Goal: Check status: Check status

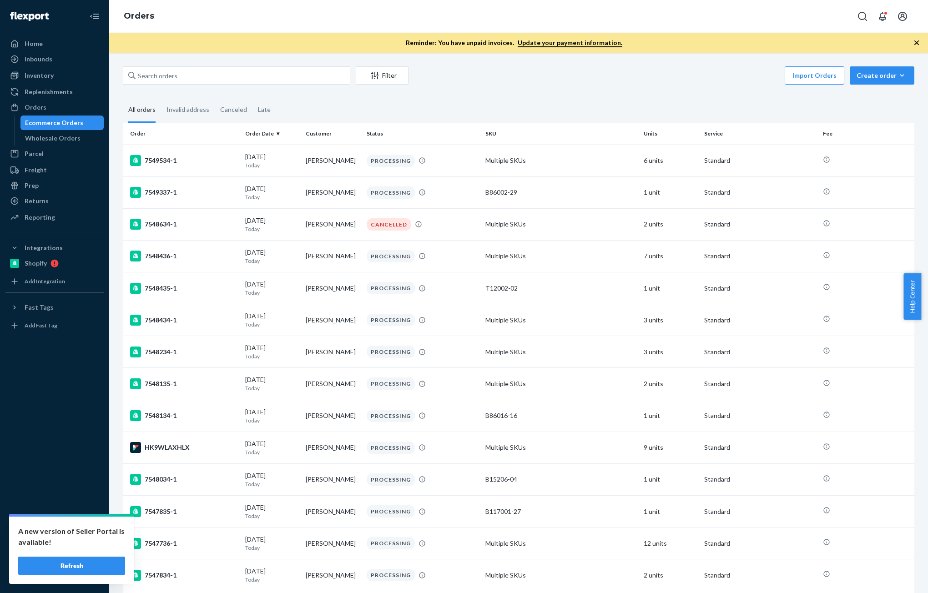
click at [90, 564] on button "Refresh" at bounding box center [71, 566] width 107 height 18
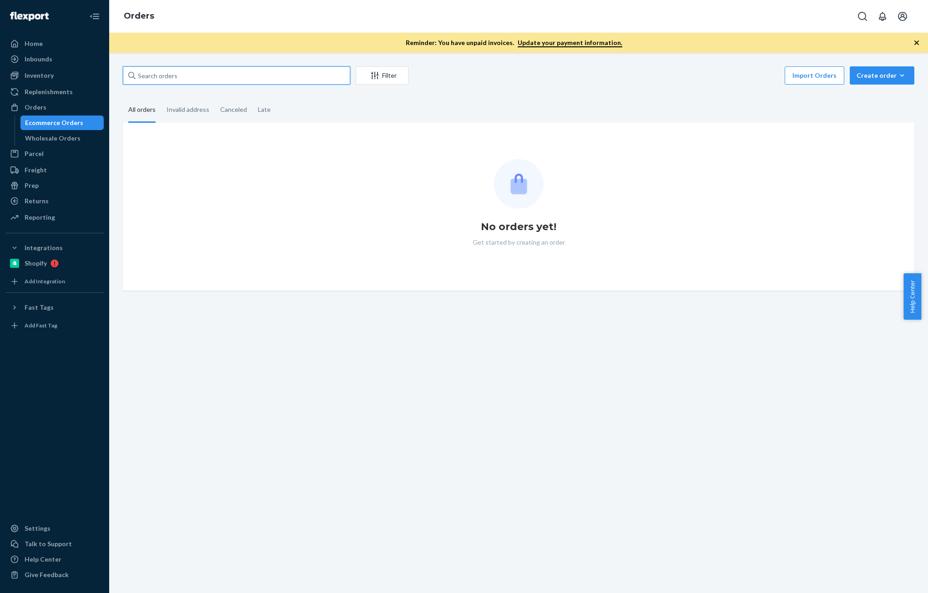
click at [227, 73] on input "text" at bounding box center [237, 75] width 228 height 18
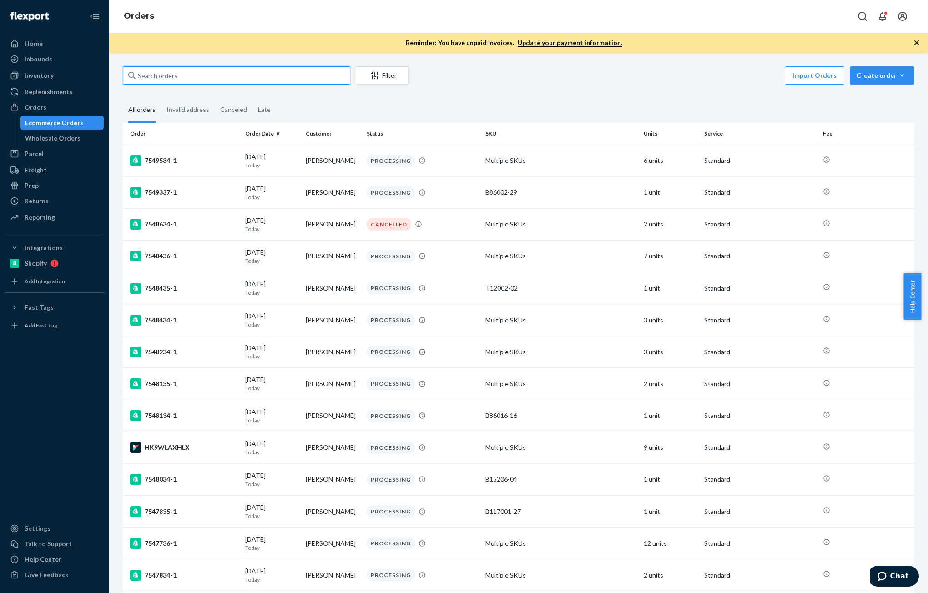
paste input "[PERSON_NAME]"
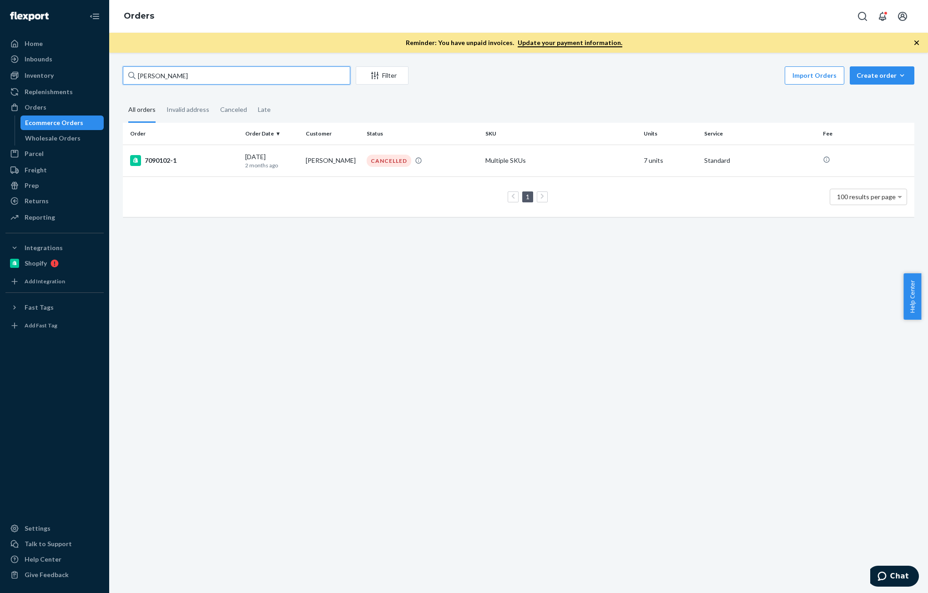
click at [198, 72] on input "[PERSON_NAME]" at bounding box center [237, 75] width 228 height 18
paste input "[PERSON_NAME]"
type input "[PERSON_NAME]"
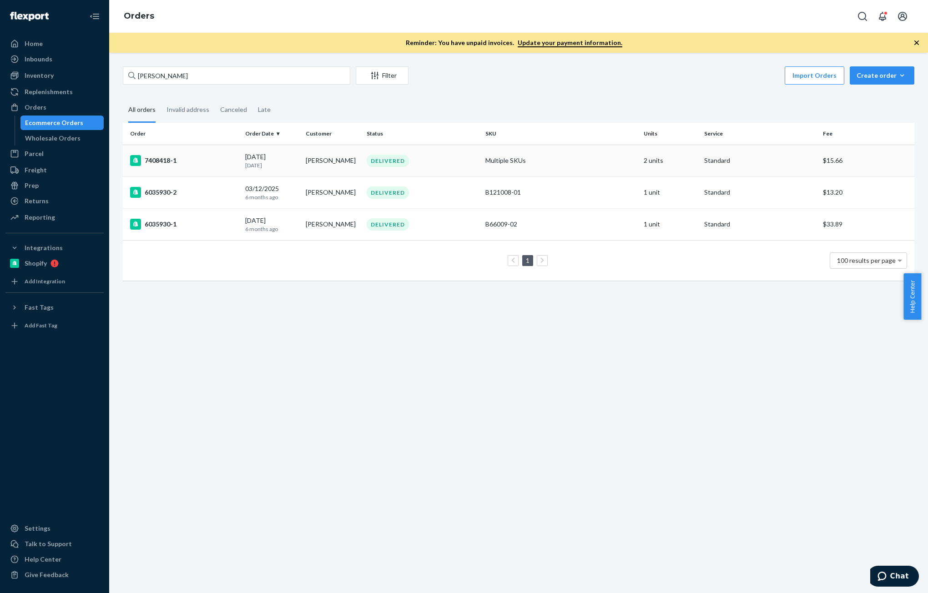
click at [260, 164] on p "20 days ago" at bounding box center [271, 166] width 53 height 8
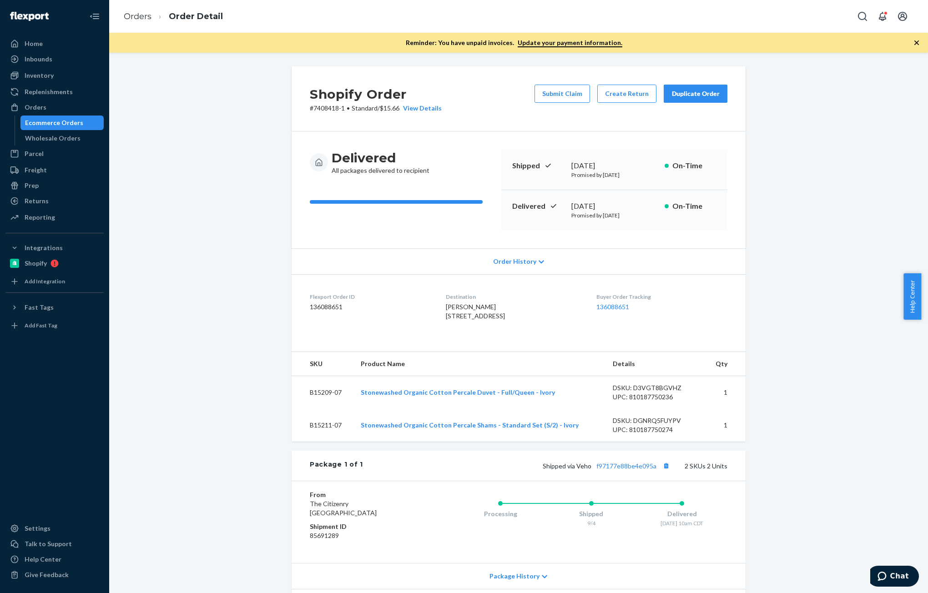
click at [325, 308] on dd "136088651" at bounding box center [371, 307] width 122 height 9
copy dd "136088651"
click at [36, 106] on div "Orders" at bounding box center [36, 107] width 22 height 9
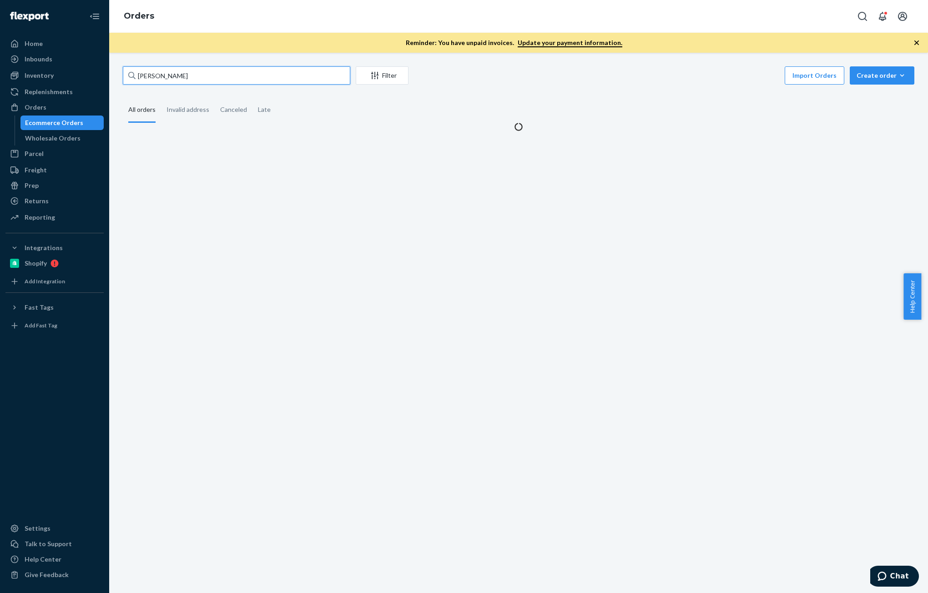
click at [219, 74] on input "Michael Ryder" at bounding box center [237, 75] width 228 height 18
paste input "Rebecca Corley"
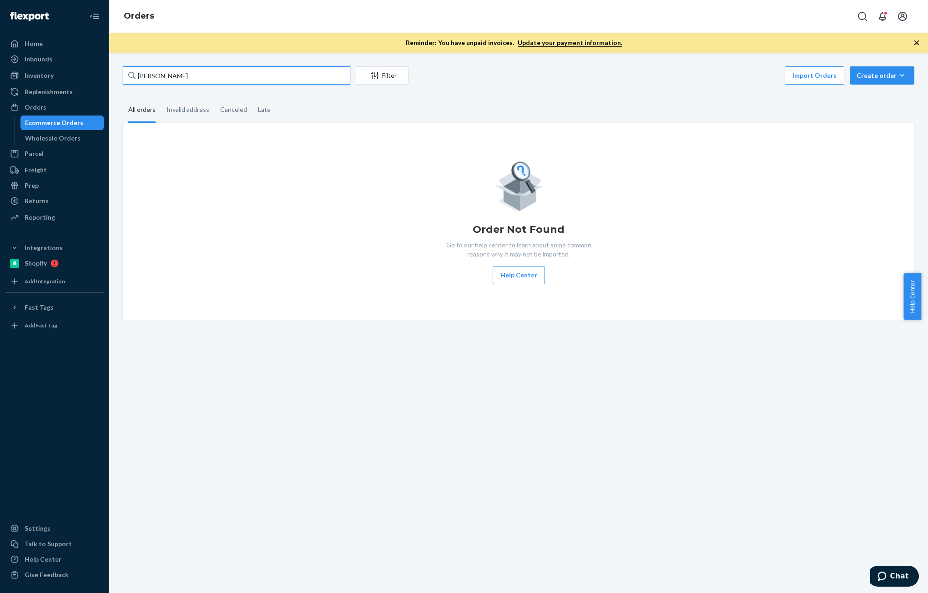
type input "Rebecca Corley"
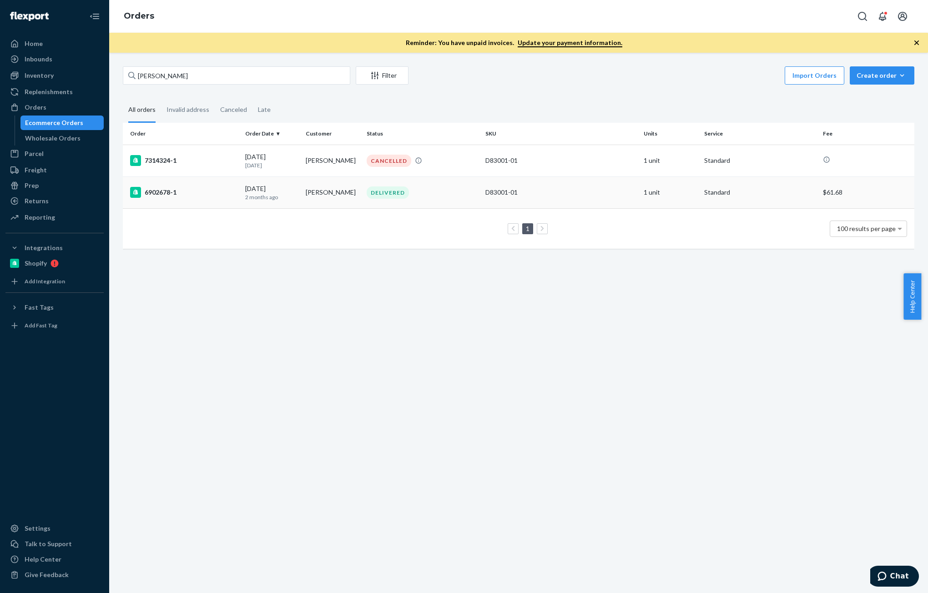
click at [269, 201] on p "2 months ago" at bounding box center [271, 197] width 53 height 8
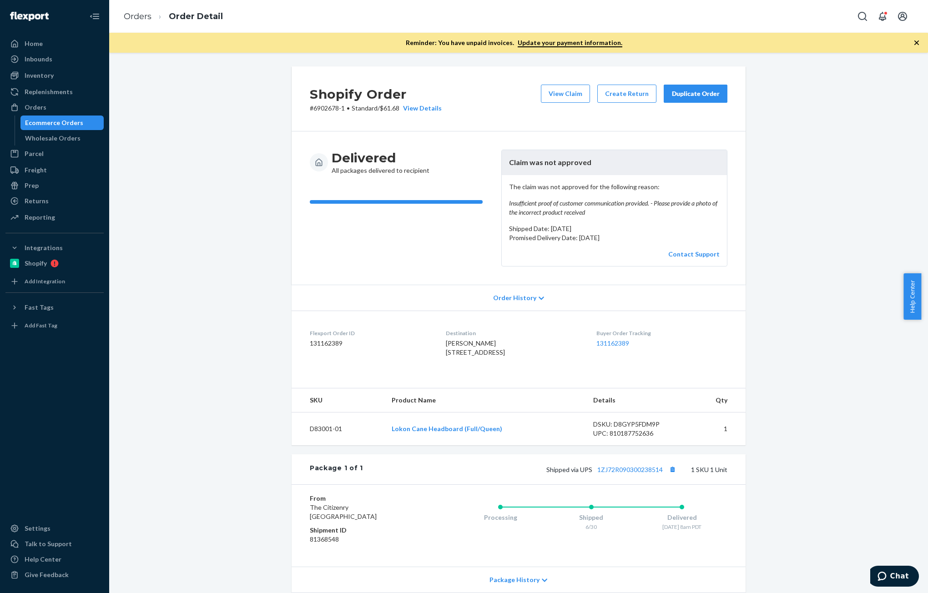
click at [324, 343] on dd "131162389" at bounding box center [371, 343] width 122 height 9
copy dd "131162389"
click at [135, 15] on link "Orders" at bounding box center [138, 16] width 28 height 10
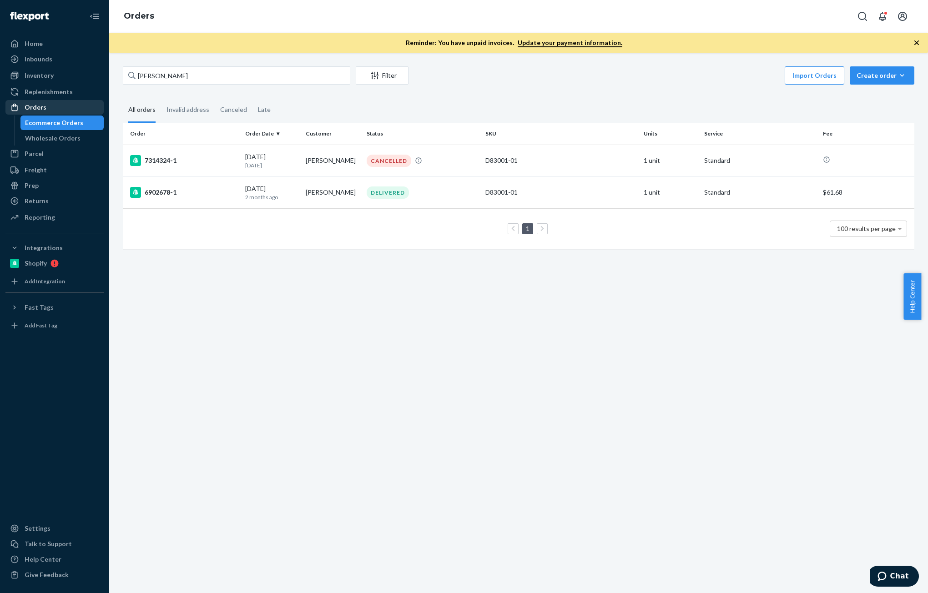
click at [35, 106] on div "Orders" at bounding box center [36, 107] width 22 height 9
click at [206, 77] on input "Rebecca Corley" at bounding box center [237, 75] width 228 height 18
paste input "Thank you for your note. We don’t have a confirmed ETA yet as we’re still waiti…"
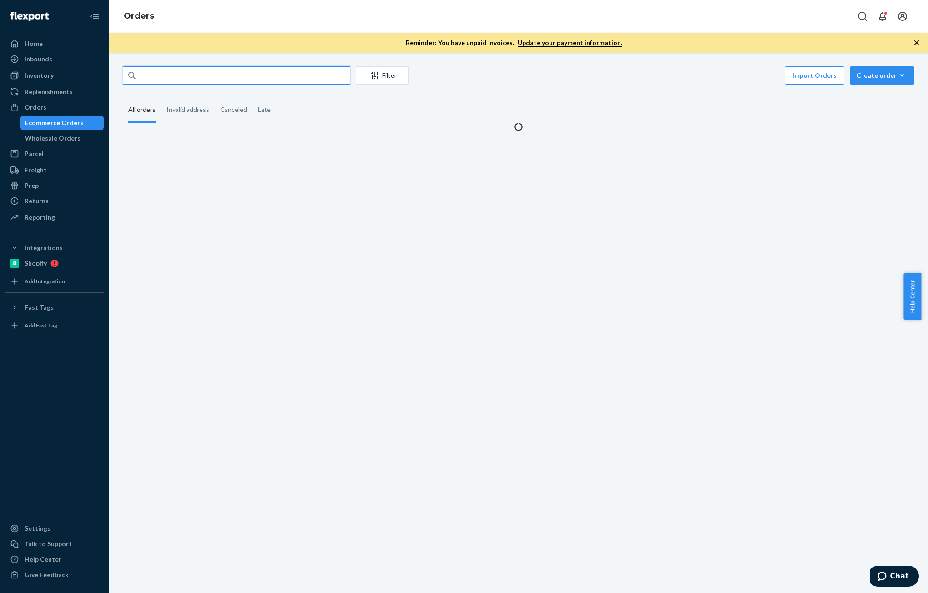
type input "="
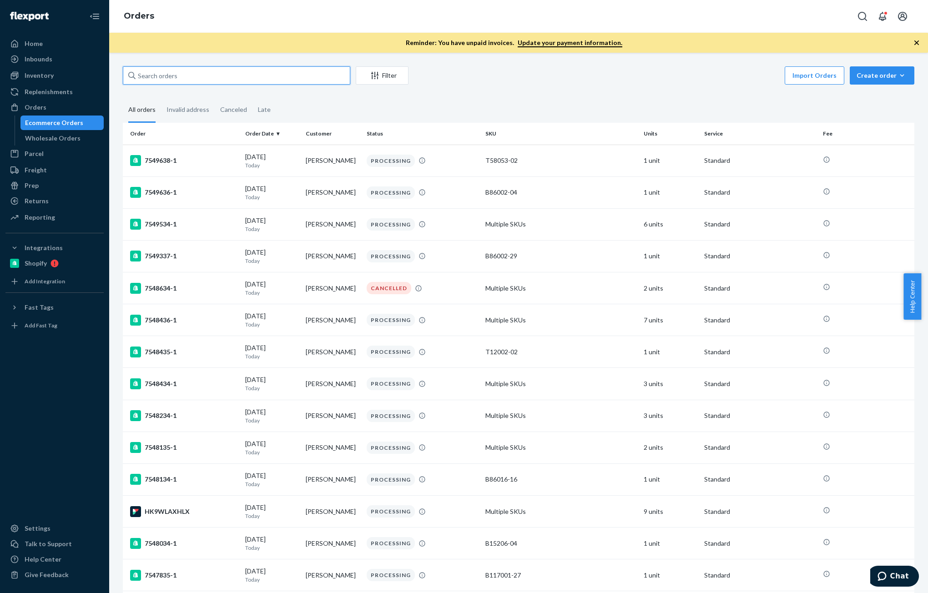
click at [205, 76] on input "text" at bounding box center [237, 75] width 228 height 18
paste input "7378324-1"
type input "7378324-1"
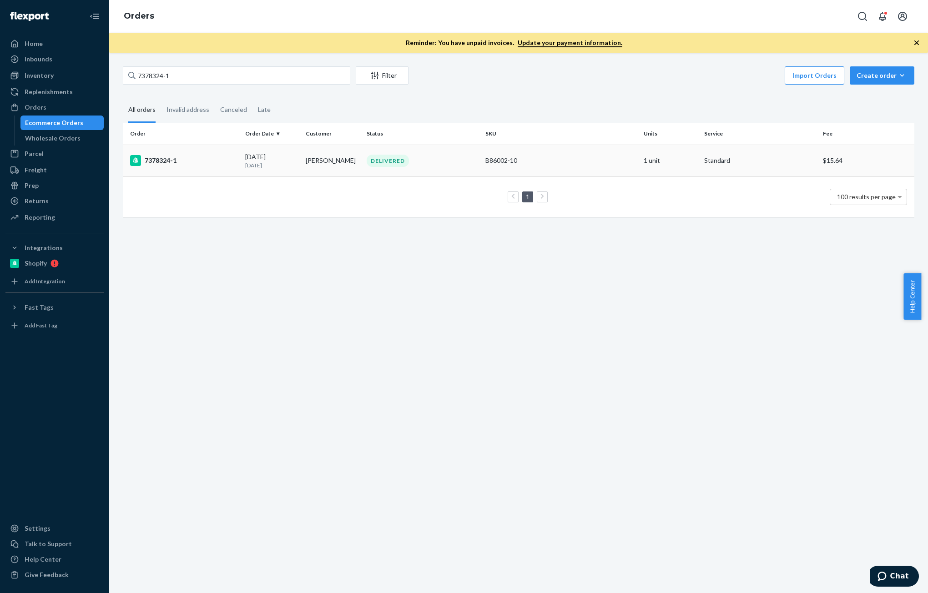
click at [266, 156] on div "09/02/2025 22 days ago" at bounding box center [271, 160] width 53 height 17
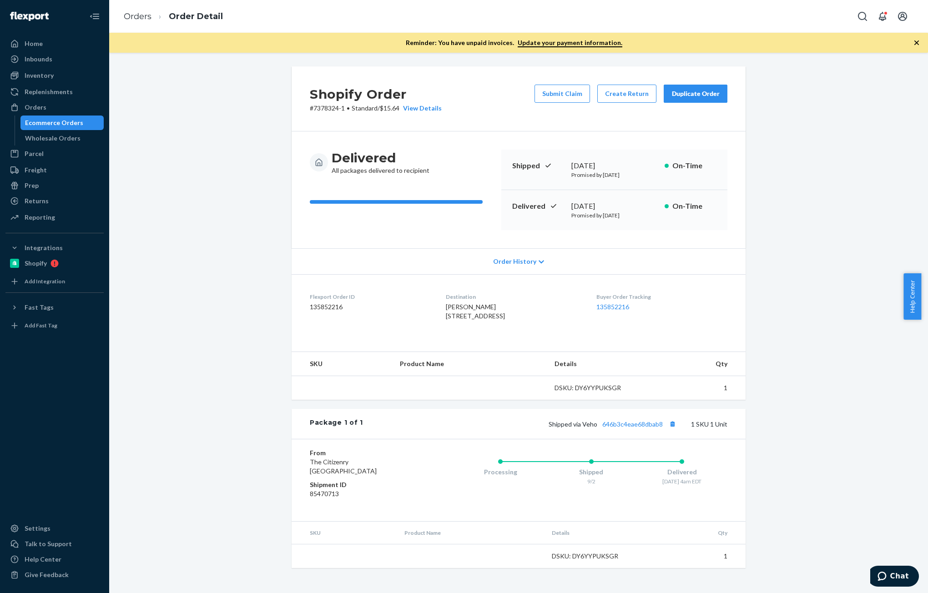
scroll to position [13, 0]
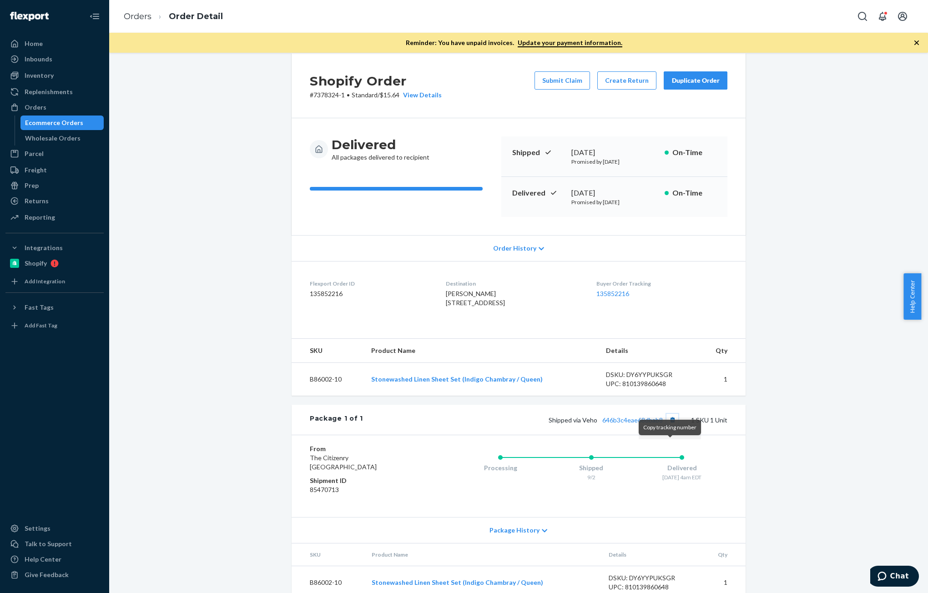
click at [671, 426] on button "Copy tracking number" at bounding box center [673, 420] width 12 height 12
click at [36, 94] on div "Replenishments" at bounding box center [49, 91] width 48 height 9
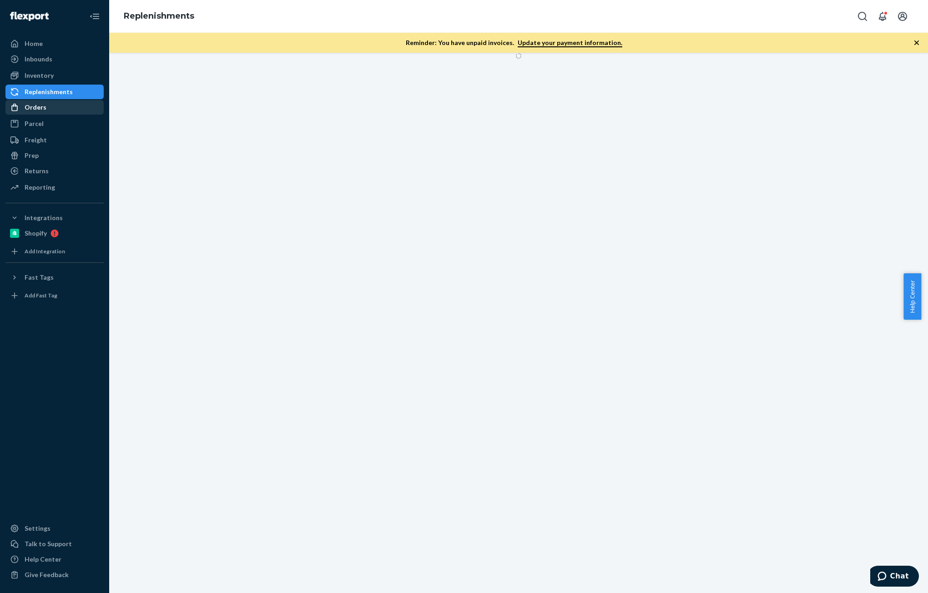
click at [35, 107] on div "Orders" at bounding box center [36, 107] width 22 height 9
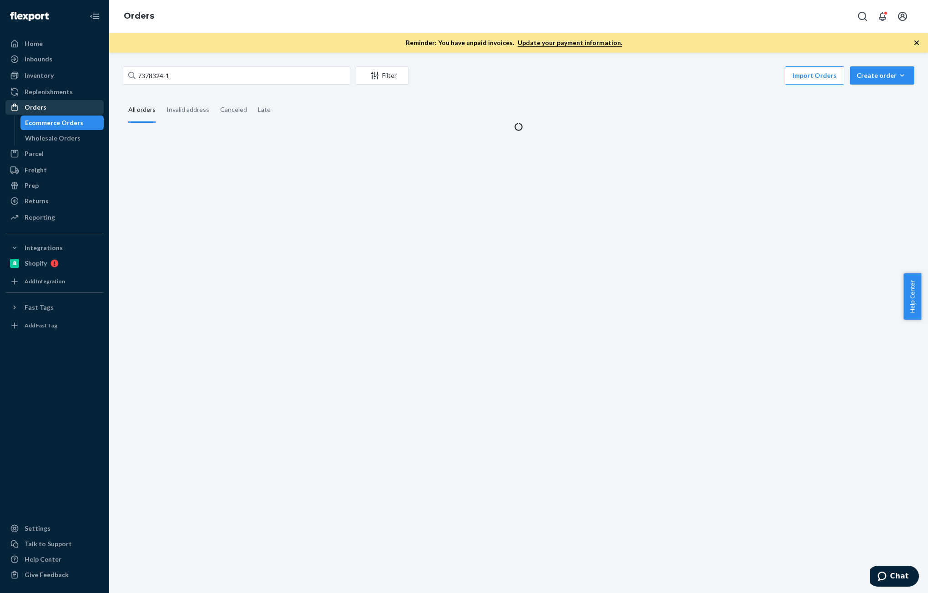
click at [35, 107] on div "Orders" at bounding box center [36, 107] width 22 height 9
click at [188, 84] on input "7378324-1" at bounding box center [237, 75] width 228 height 18
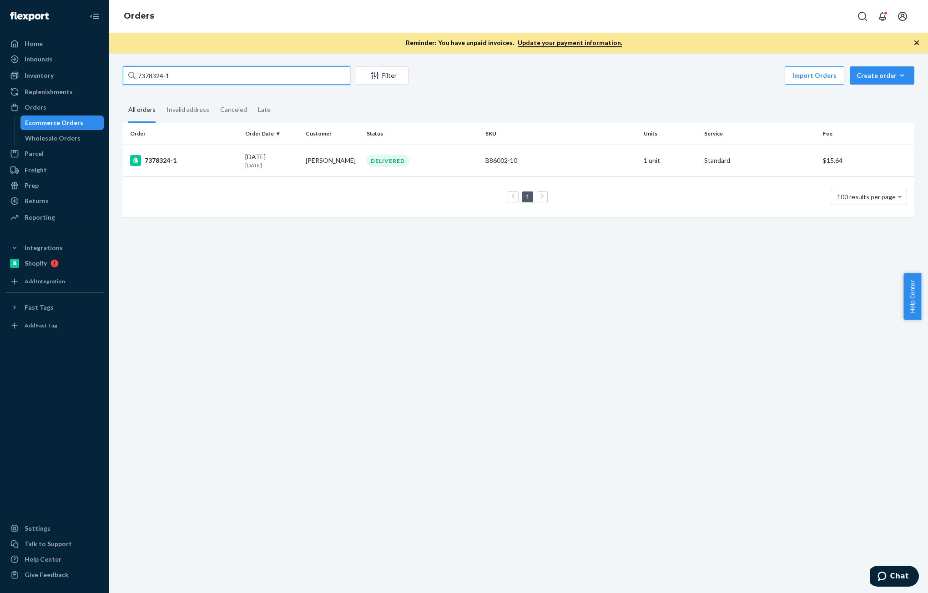
paste input "Blake Fredrickson"
type input "Blake Fredrickson"
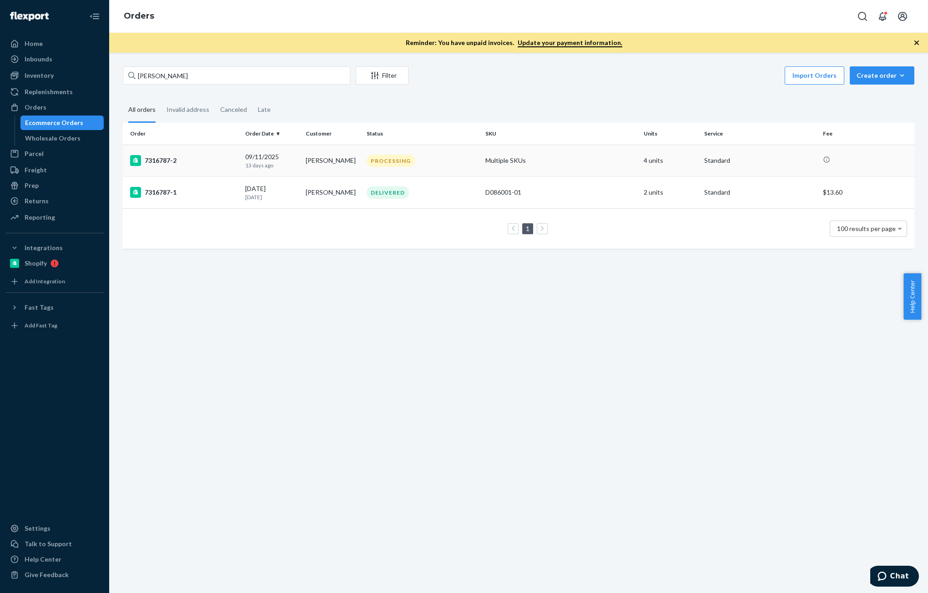
click at [395, 167] on div "PROCESSING" at bounding box center [391, 161] width 48 height 12
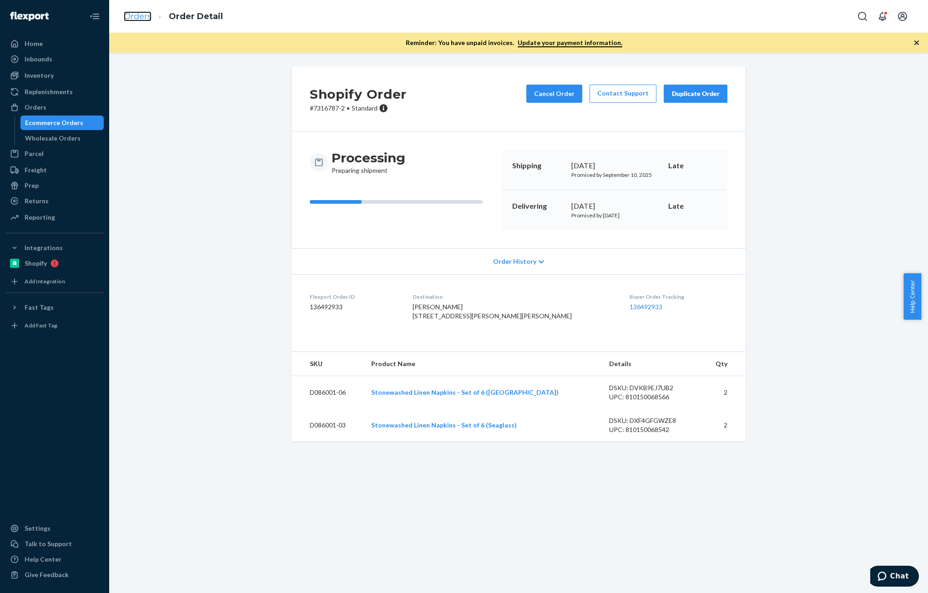
click at [140, 12] on link "Orders" at bounding box center [138, 16] width 28 height 10
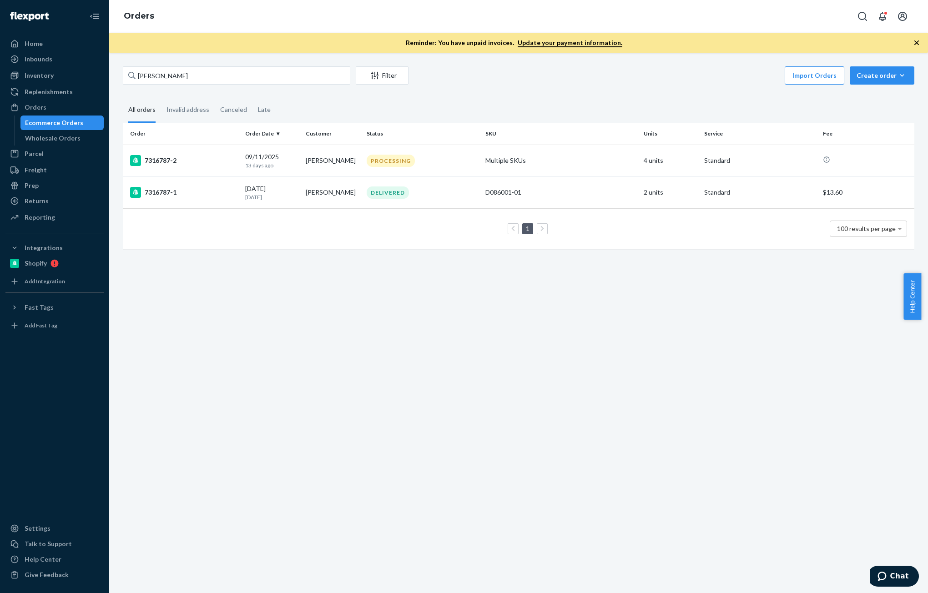
click at [40, 81] on div "Inventory" at bounding box center [54, 75] width 96 height 13
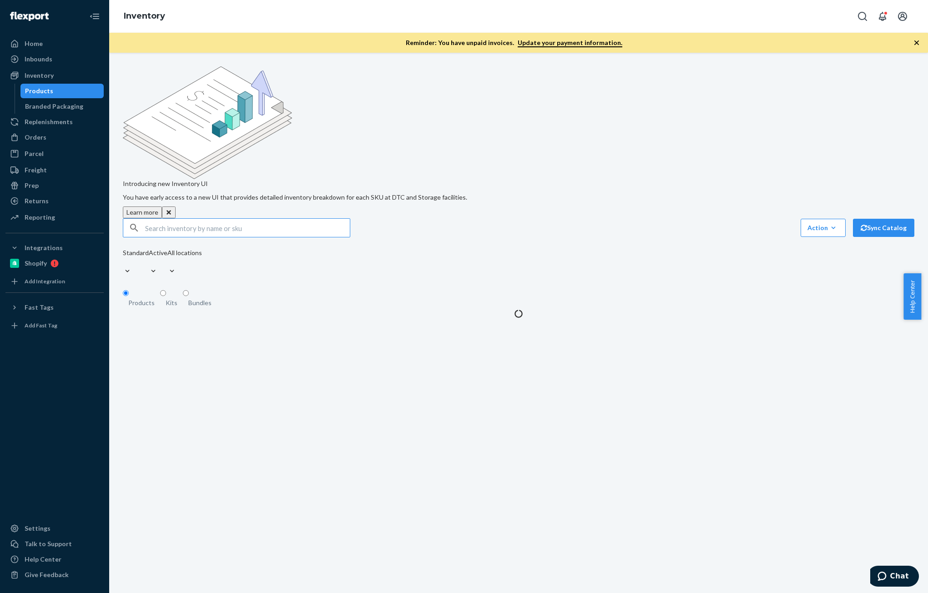
click at [256, 219] on input "text" at bounding box center [247, 228] width 205 height 18
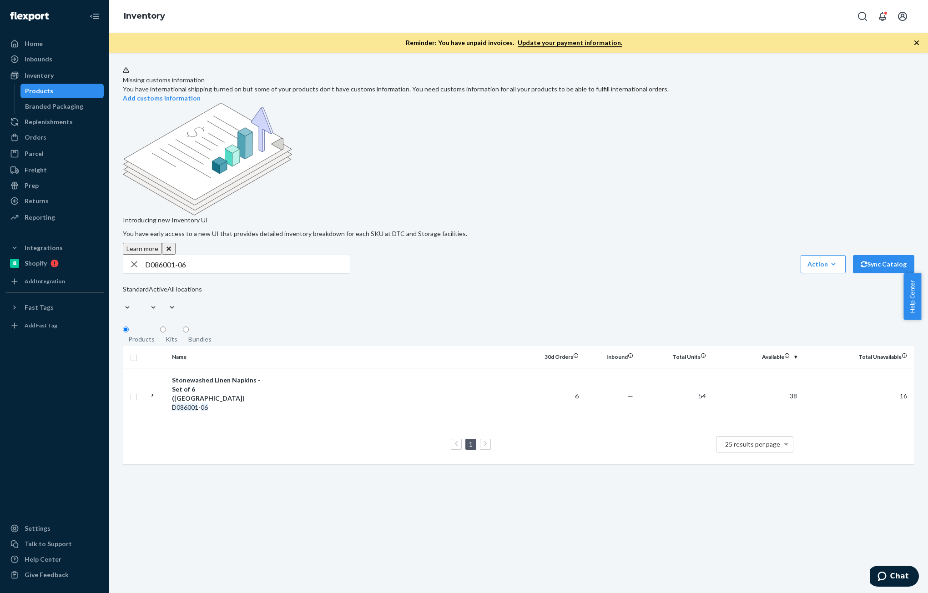
click at [44, 89] on div "Products" at bounding box center [39, 90] width 28 height 9
click at [197, 255] on input "D086001-06" at bounding box center [247, 264] width 205 height 18
paste input "3"
type input "D086001-03"
click at [213, 255] on input "D086001-03" at bounding box center [247, 264] width 205 height 18
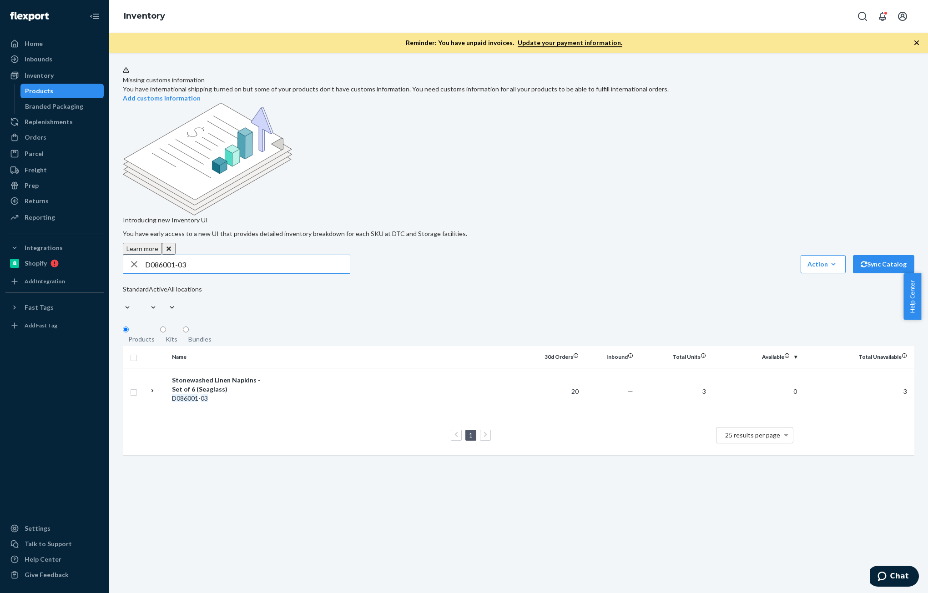
click at [134, 255] on icon "button" at bounding box center [134, 264] width 11 height 18
click at [191, 255] on input "D086001-03" at bounding box center [247, 264] width 205 height 18
paste input "D086001-06"
type input "D086001-06"
drag, startPoint x: 38, startPoint y: 135, endPoint x: 67, endPoint y: 134, distance: 28.7
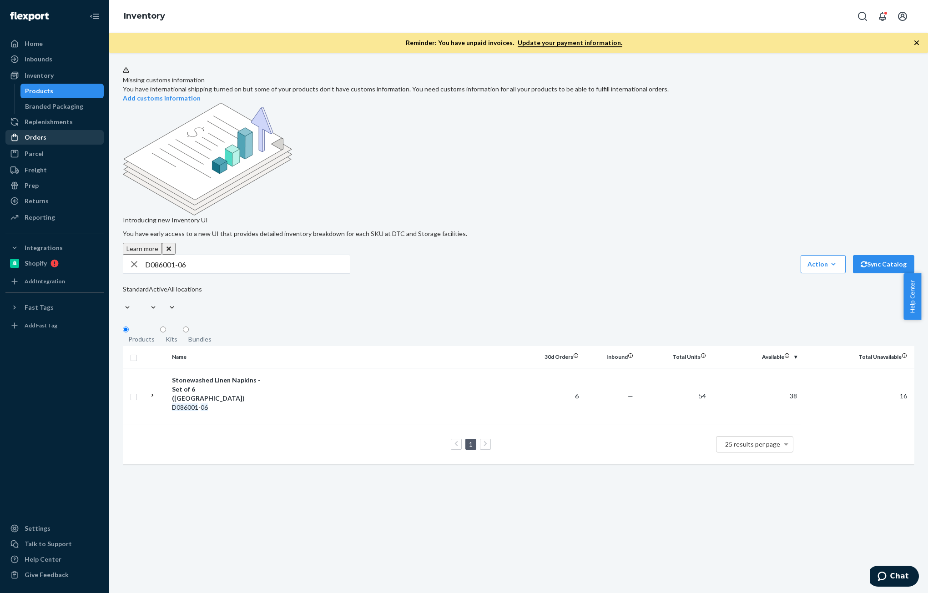
click at [38, 135] on div "Orders" at bounding box center [36, 137] width 22 height 9
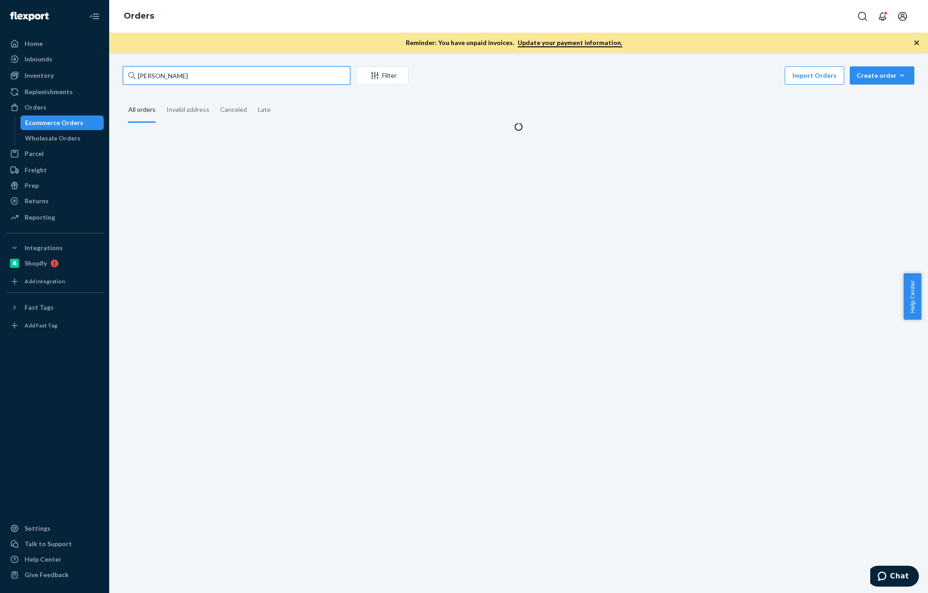
click at [205, 73] on input "Blake Fredrickson" at bounding box center [237, 75] width 228 height 18
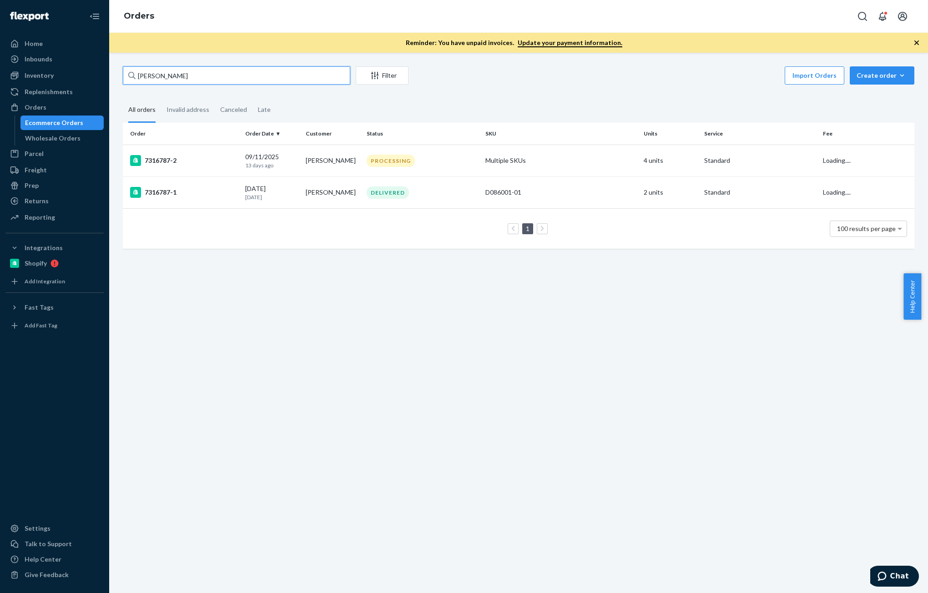
paste input "2355 Richland Ave"
type input "2355 Richland Ave"
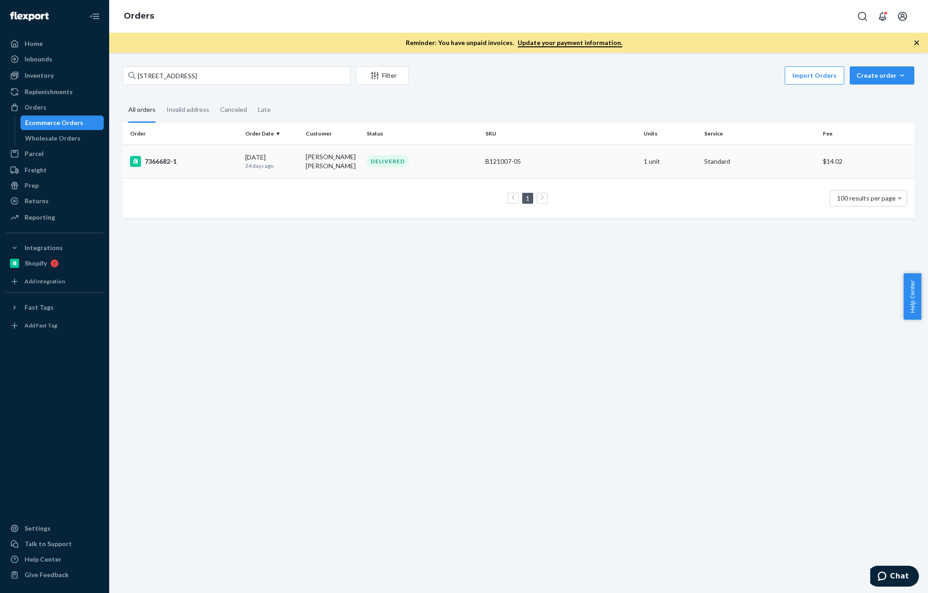
click at [251, 161] on div "08/31/2025 24 days ago" at bounding box center [271, 161] width 53 height 17
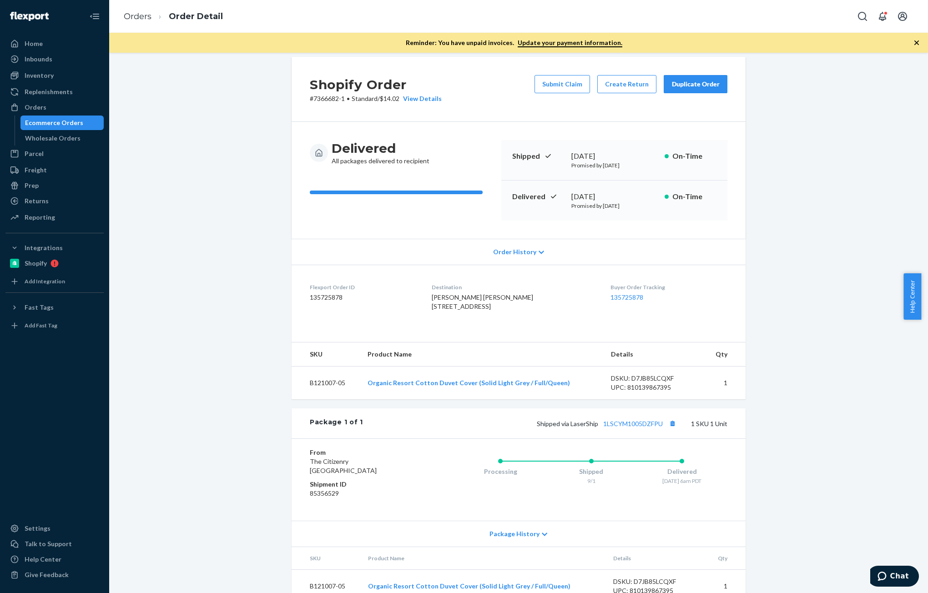
scroll to position [3, 0]
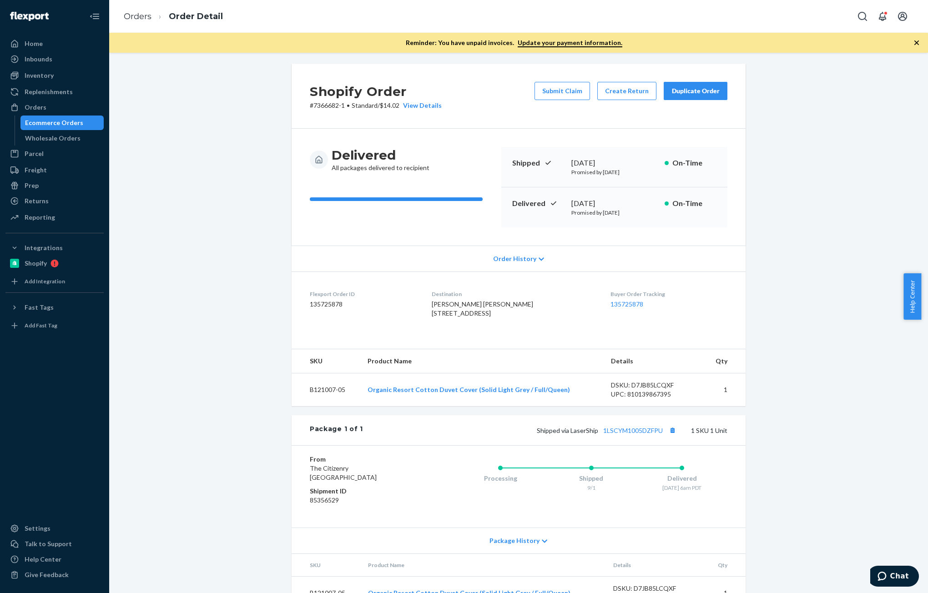
click at [327, 304] on dd "135725878" at bounding box center [363, 304] width 107 height 9
copy dd "135725878"
